Goal: Task Accomplishment & Management: Use online tool/utility

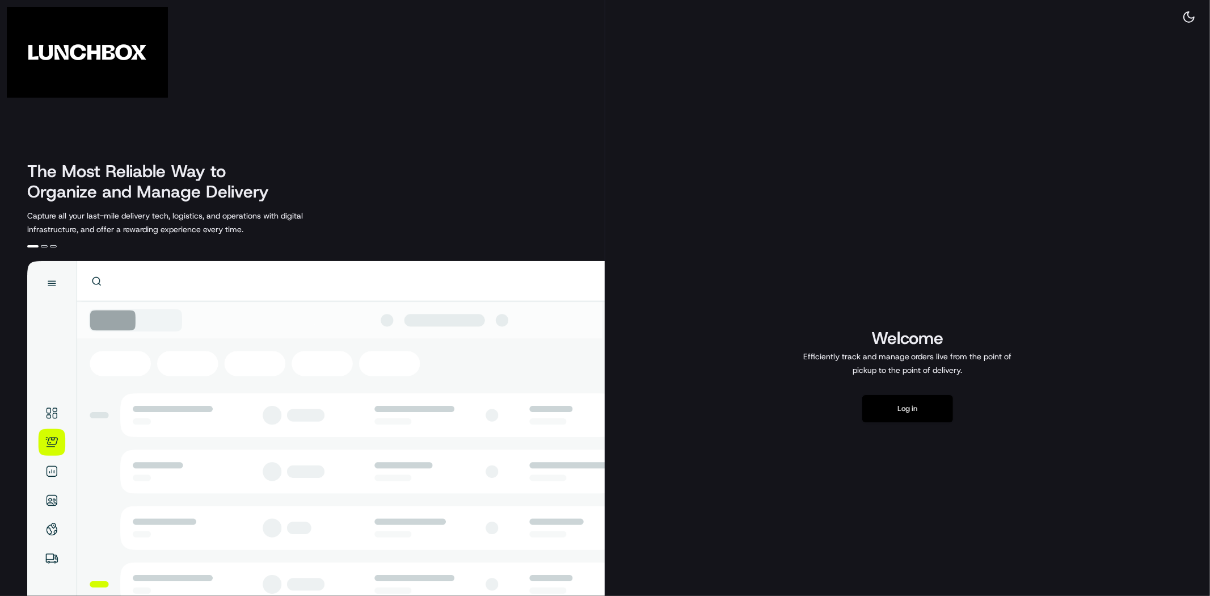
click at [912, 412] on button "Log in" at bounding box center [907, 408] width 91 height 27
